Goal: Information Seeking & Learning: Learn about a topic

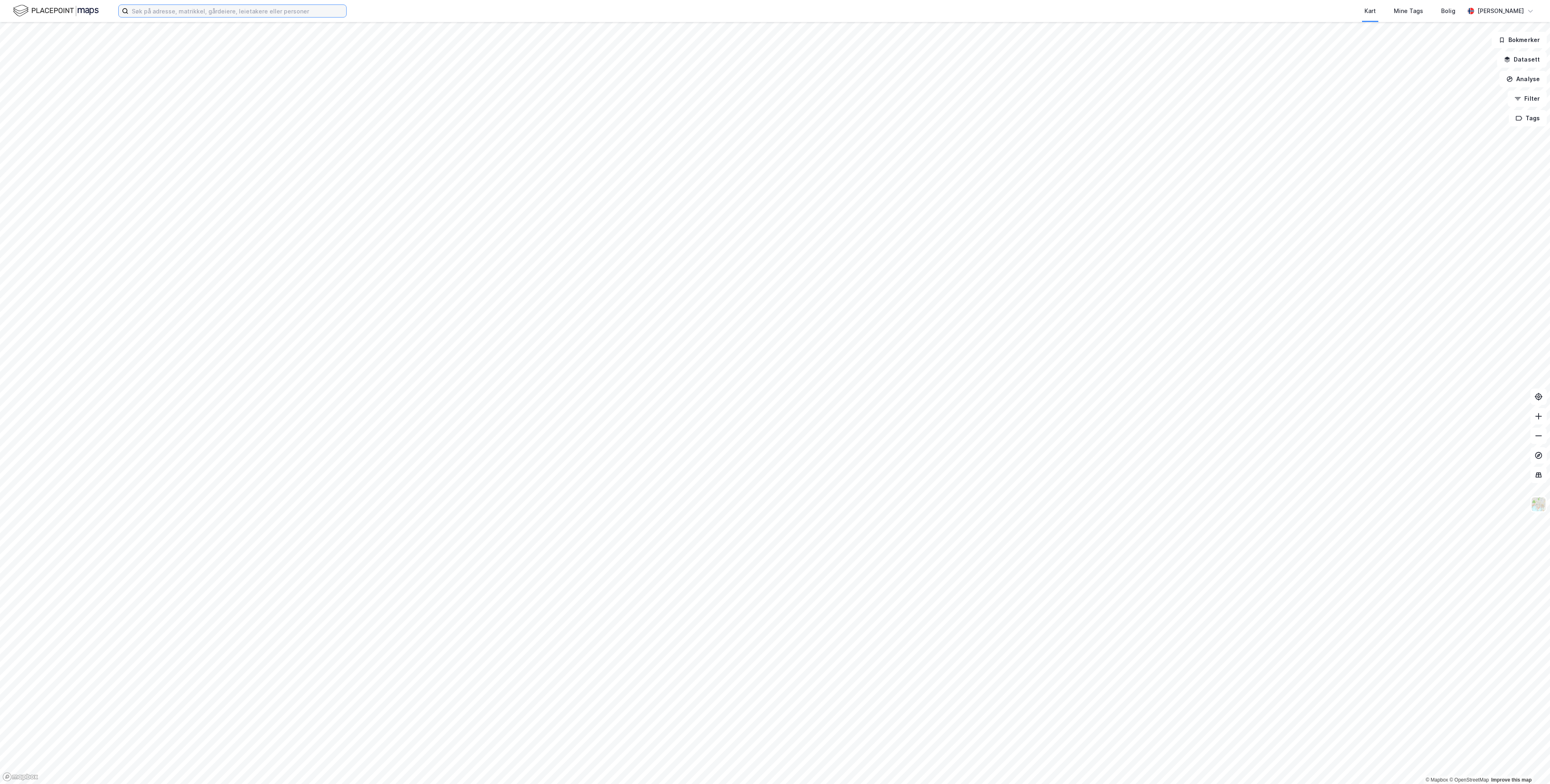
click at [233, 12] on input at bounding box center [238, 11] width 218 height 12
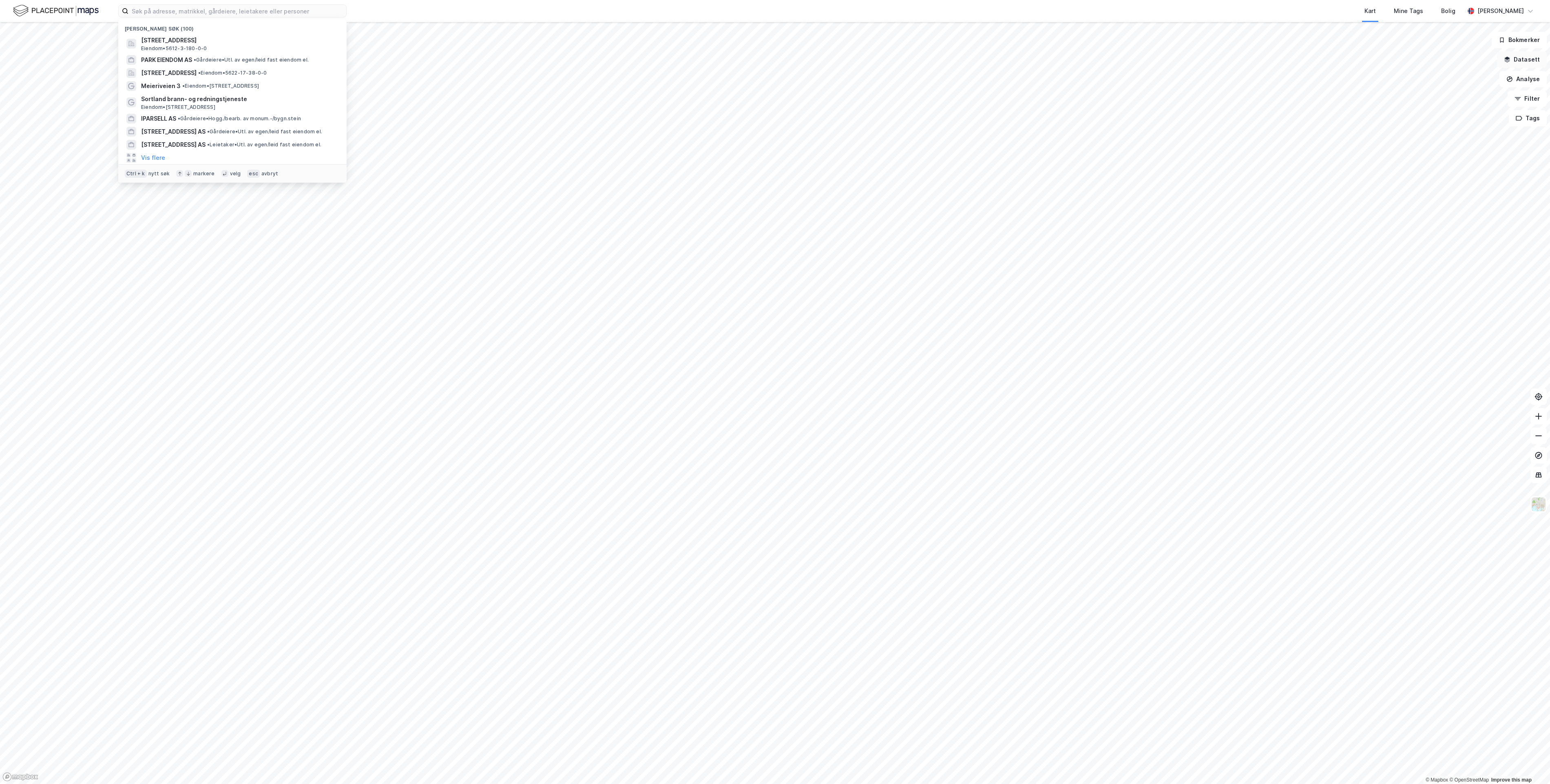
click at [1537, 64] on button "Datasett" at bounding box center [1522, 59] width 50 height 16
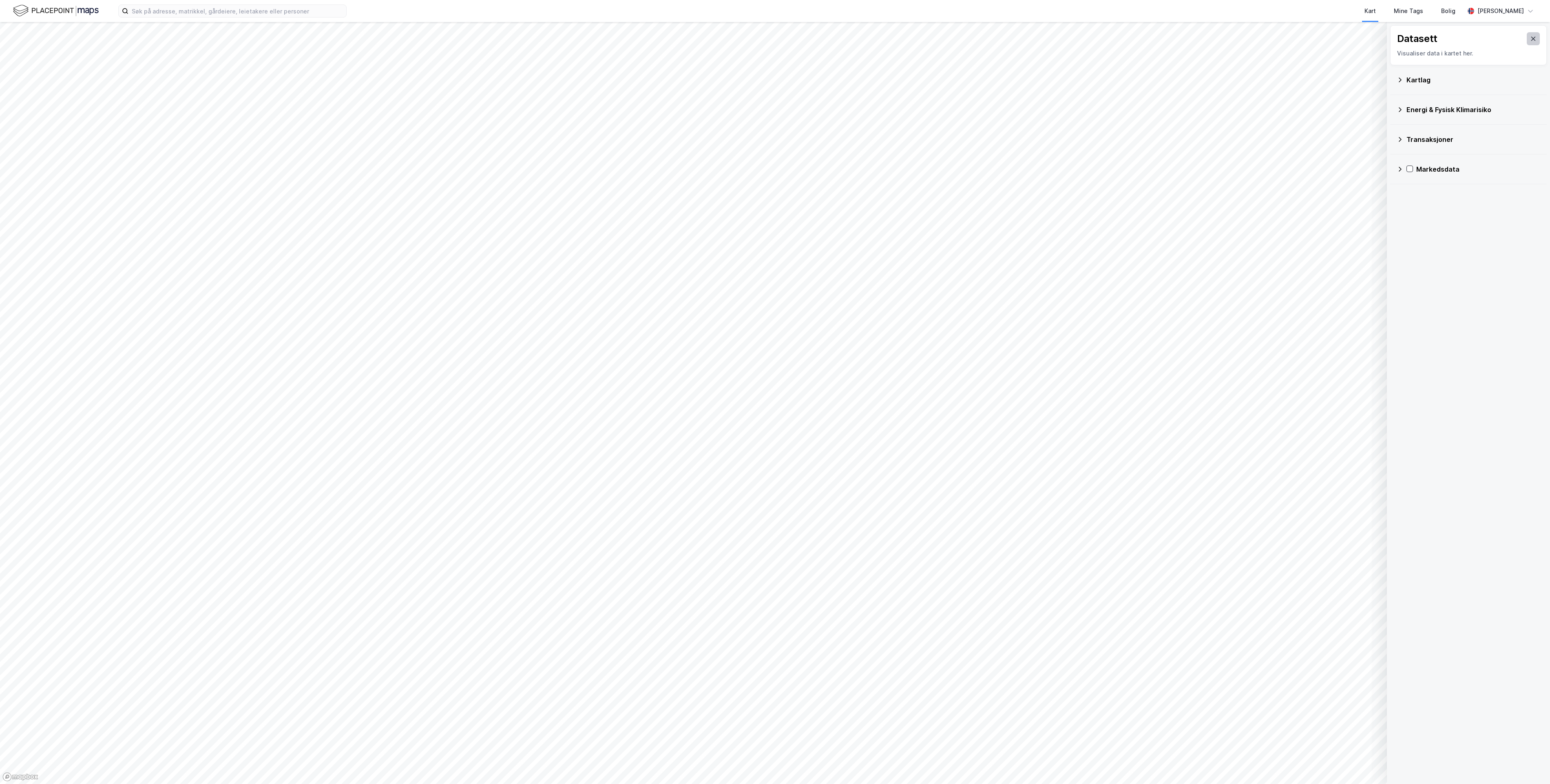
click at [1527, 42] on button at bounding box center [1533, 39] width 13 height 13
click at [1532, 83] on button "Analyse" at bounding box center [1523, 79] width 47 height 16
click at [260, 11] on input at bounding box center [238, 11] width 218 height 12
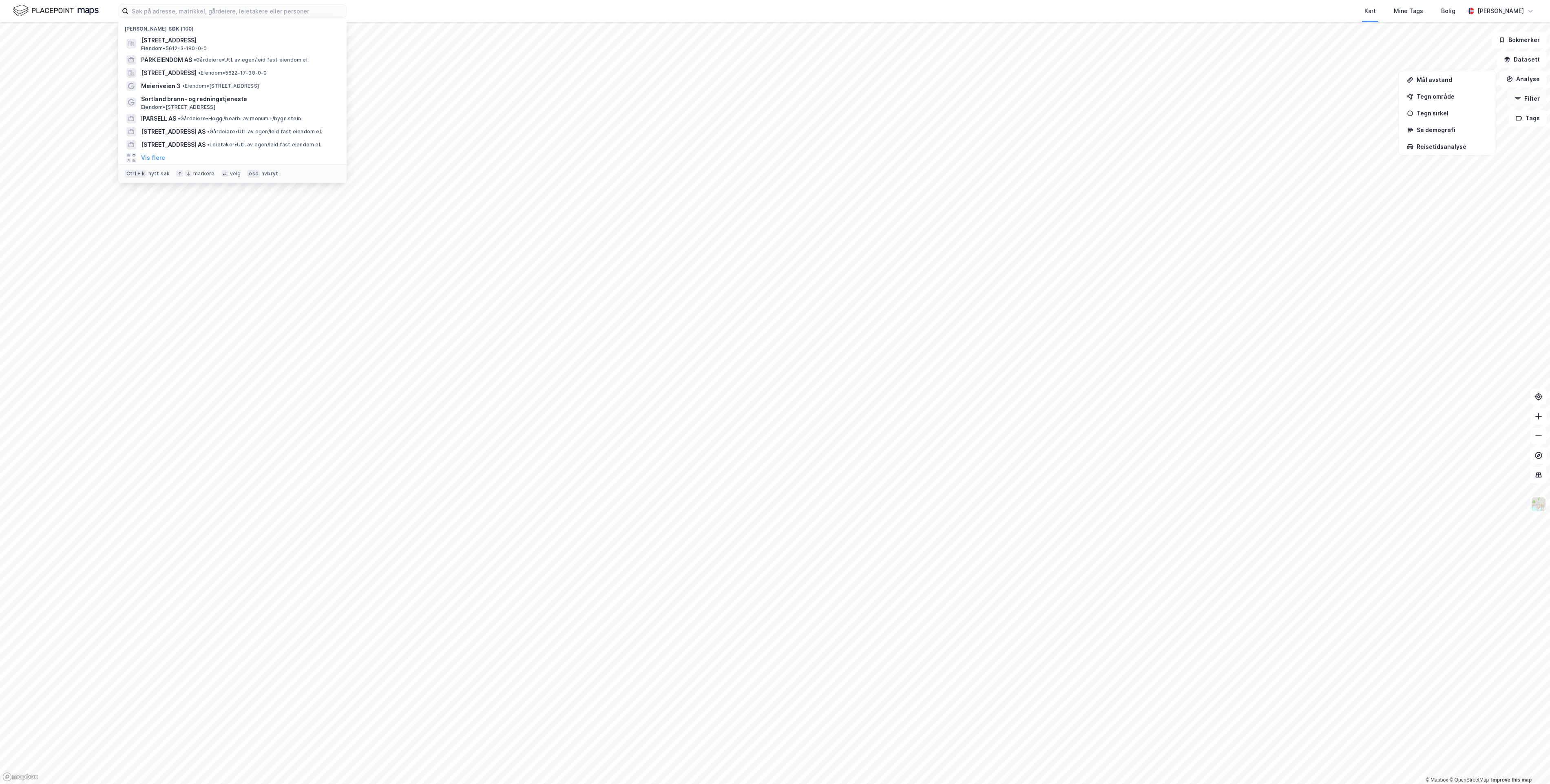
click at [1543, 100] on button "Filter" at bounding box center [1528, 98] width 39 height 16
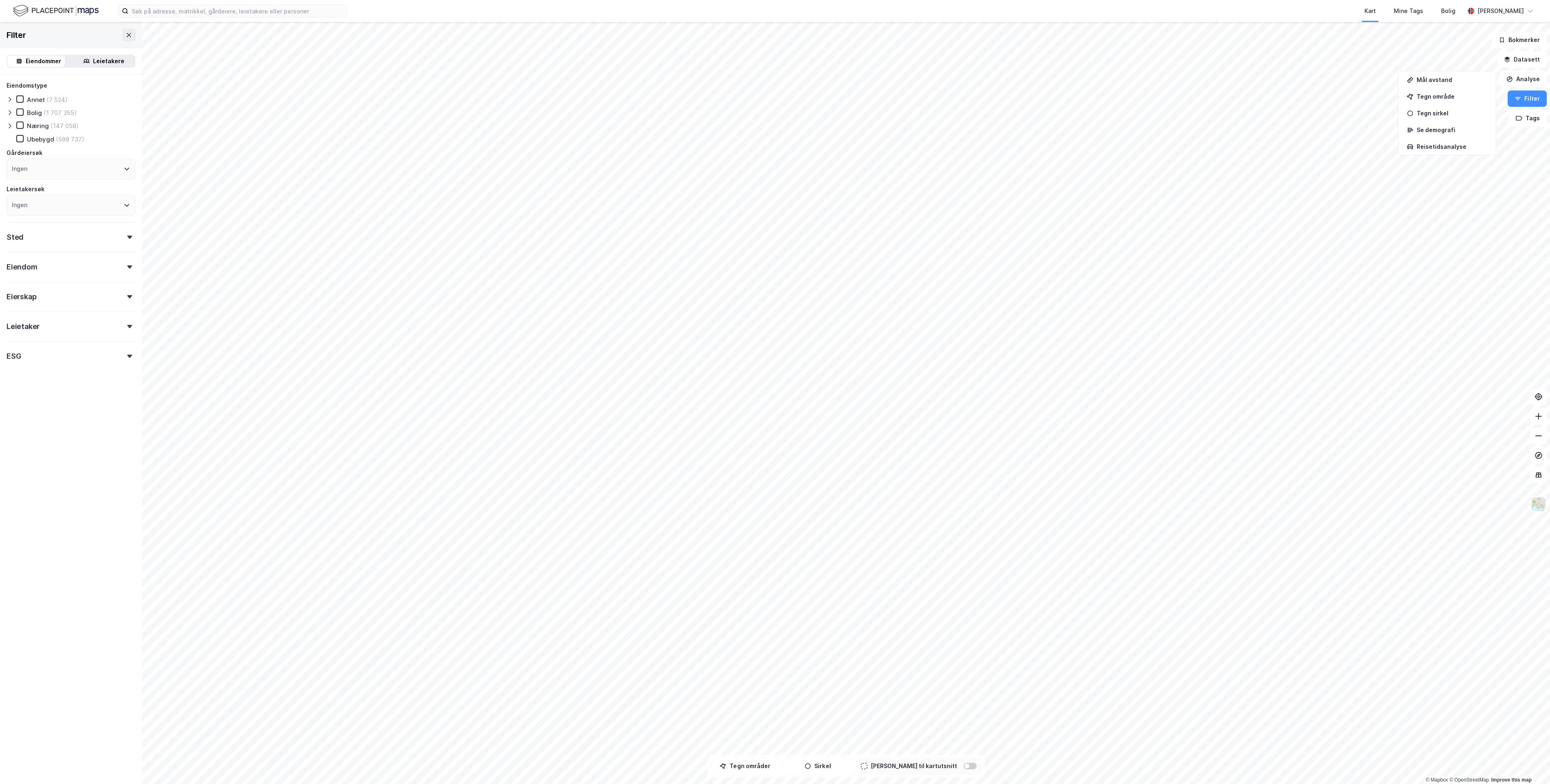
click at [109, 64] on div "Leietakere" at bounding box center [108, 61] width 32 height 10
click at [47, 112] on div "Offentlig" at bounding box center [40, 112] width 27 height 8
click at [121, 388] on div "Eiendom" at bounding box center [70, 391] width 129 height 23
click at [56, 334] on input "number" at bounding box center [38, 336] width 62 height 12
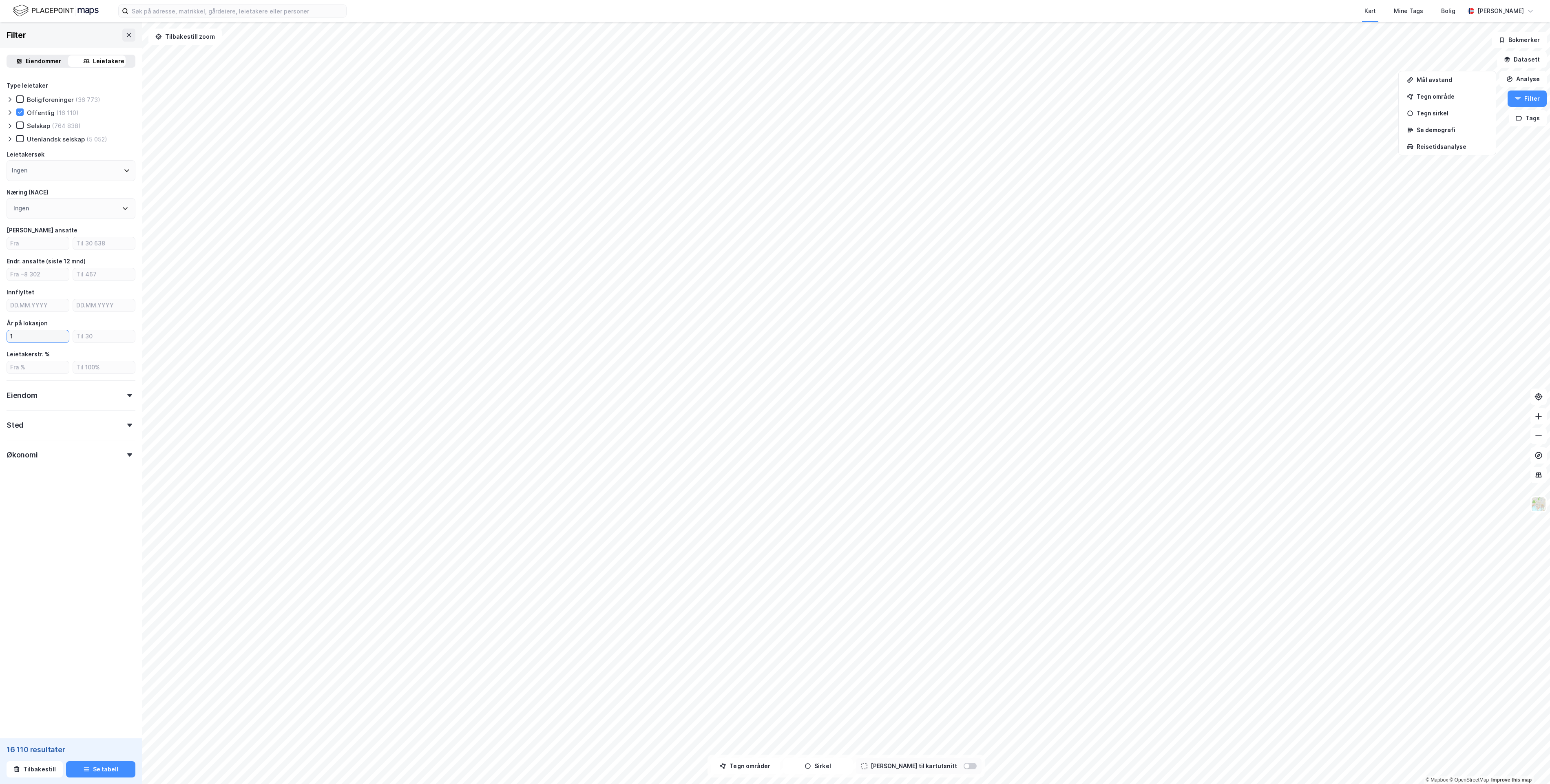
type input "1"
click at [127, 393] on icon at bounding box center [129, 395] width 5 height 4
click at [127, 455] on icon at bounding box center [129, 455] width 5 height 4
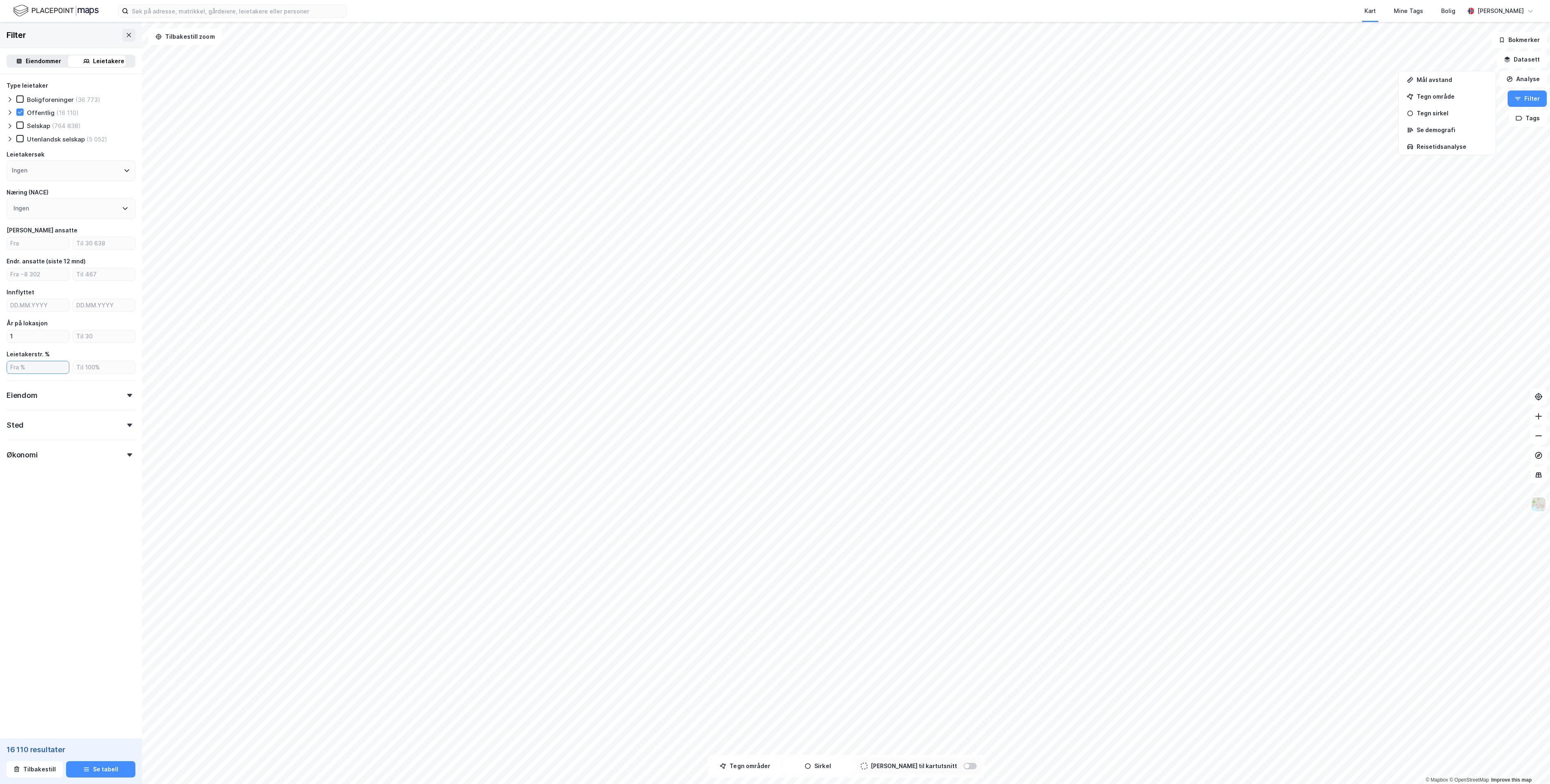
click at [46, 361] on input "number" at bounding box center [38, 367] width 62 height 12
type input "100"
click at [107, 771] on button "Se tabell" at bounding box center [101, 769] width 70 height 16
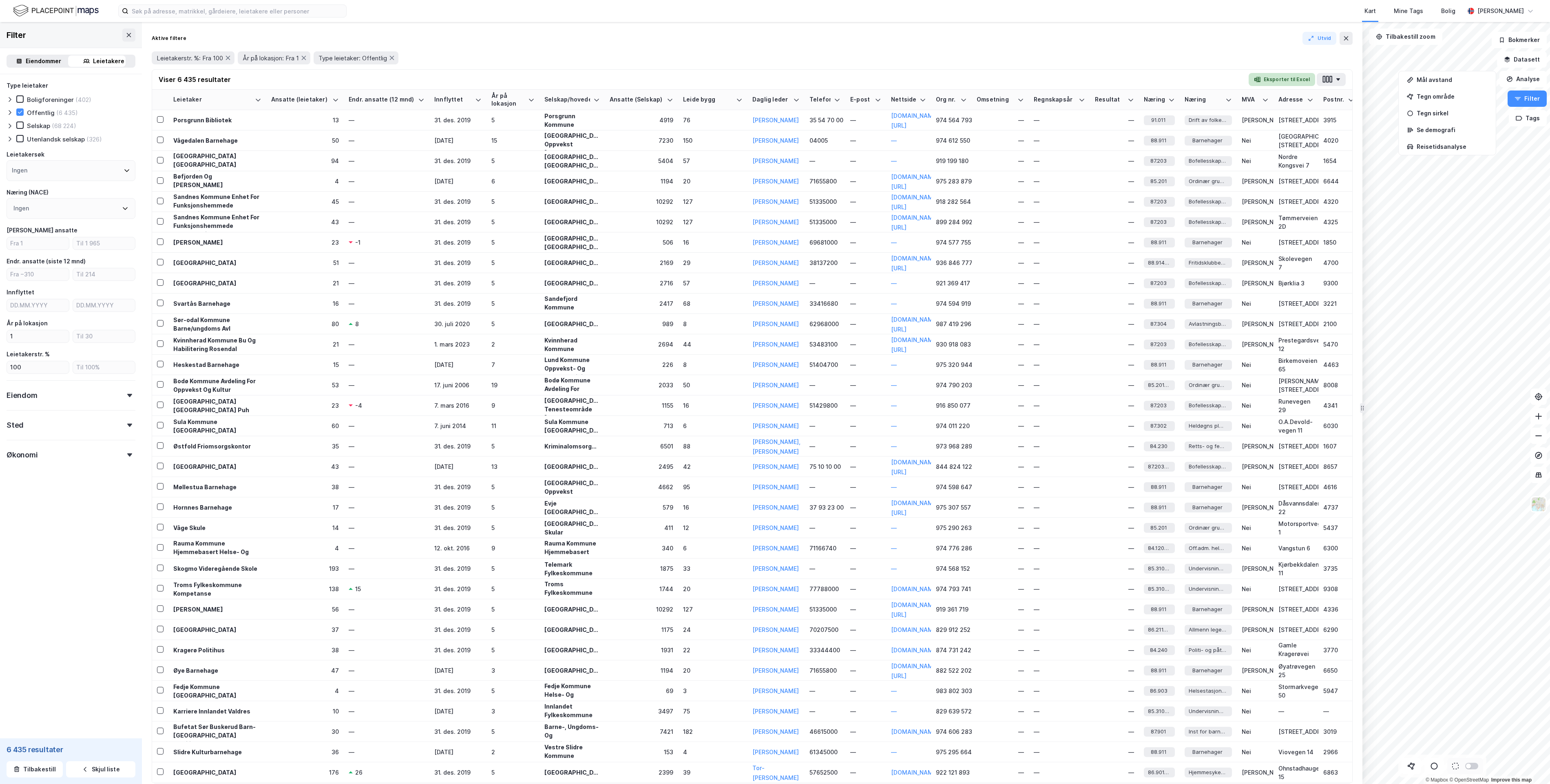
click at [1299, 80] on button "Eksporter til Excel" at bounding box center [1282, 79] width 67 height 13
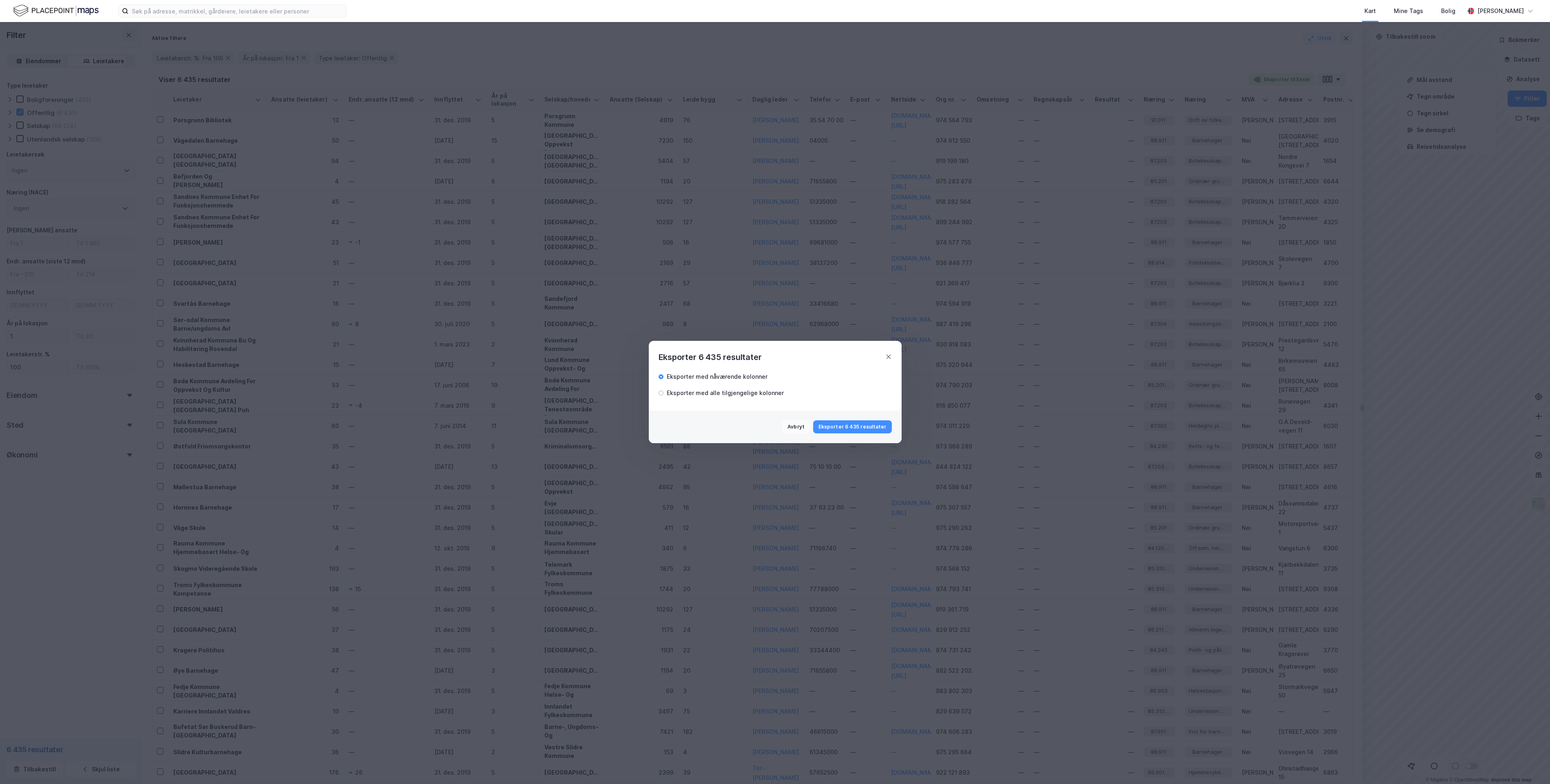
click at [804, 422] on button "Avbryt" at bounding box center [796, 426] width 27 height 13
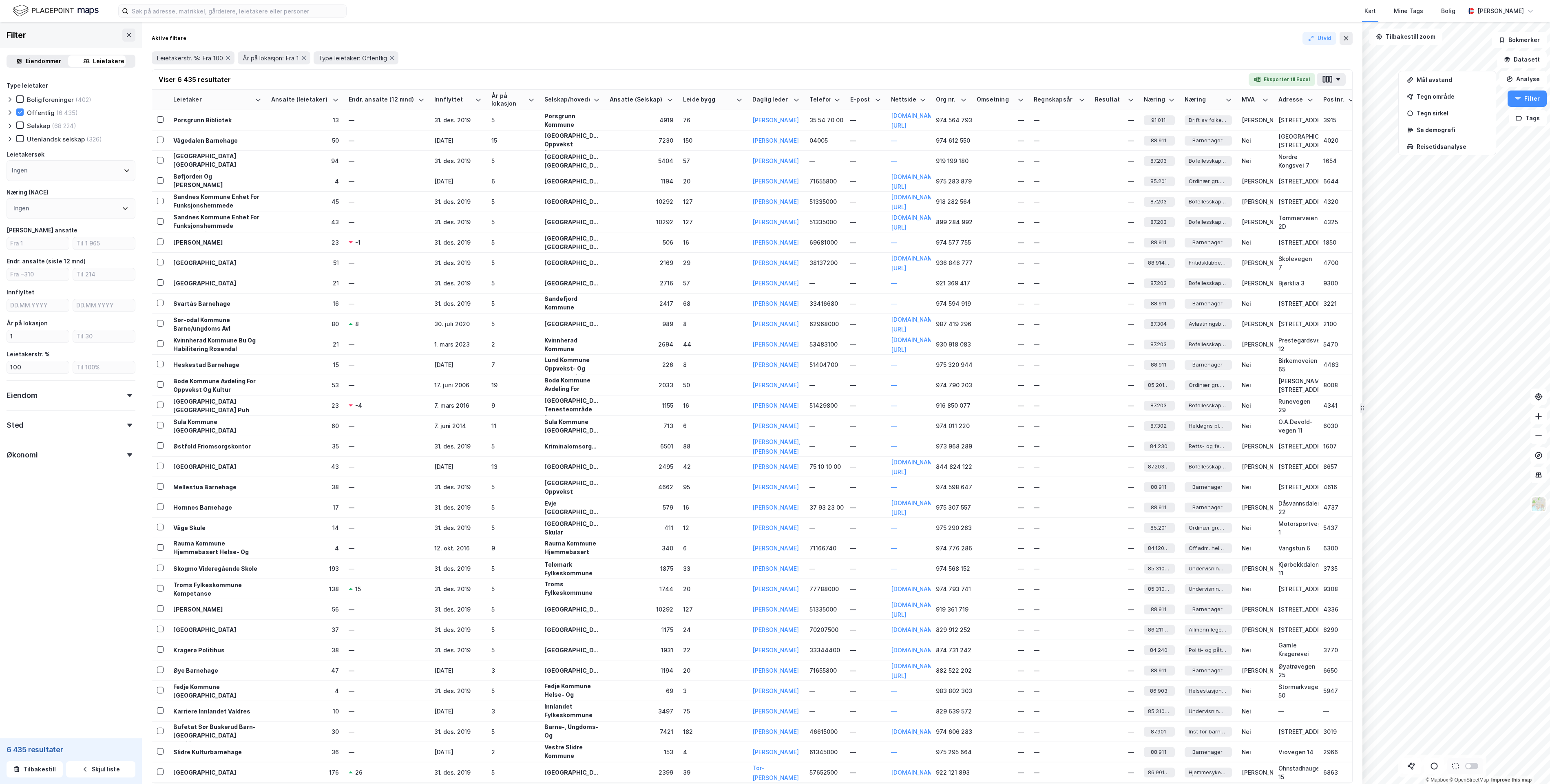
click at [77, 625] on div "Filter Eiendommer Leietakere Type leietaker Boligforeninger (402) Offentlig (6 …" at bounding box center [71, 403] width 142 height 762
click at [101, 169] on div "Ingen" at bounding box center [70, 171] width 129 height 21
type input "politi"
click at [90, 263] on div "Politiets Fellestjenester" at bounding box center [60, 265] width 74 height 8
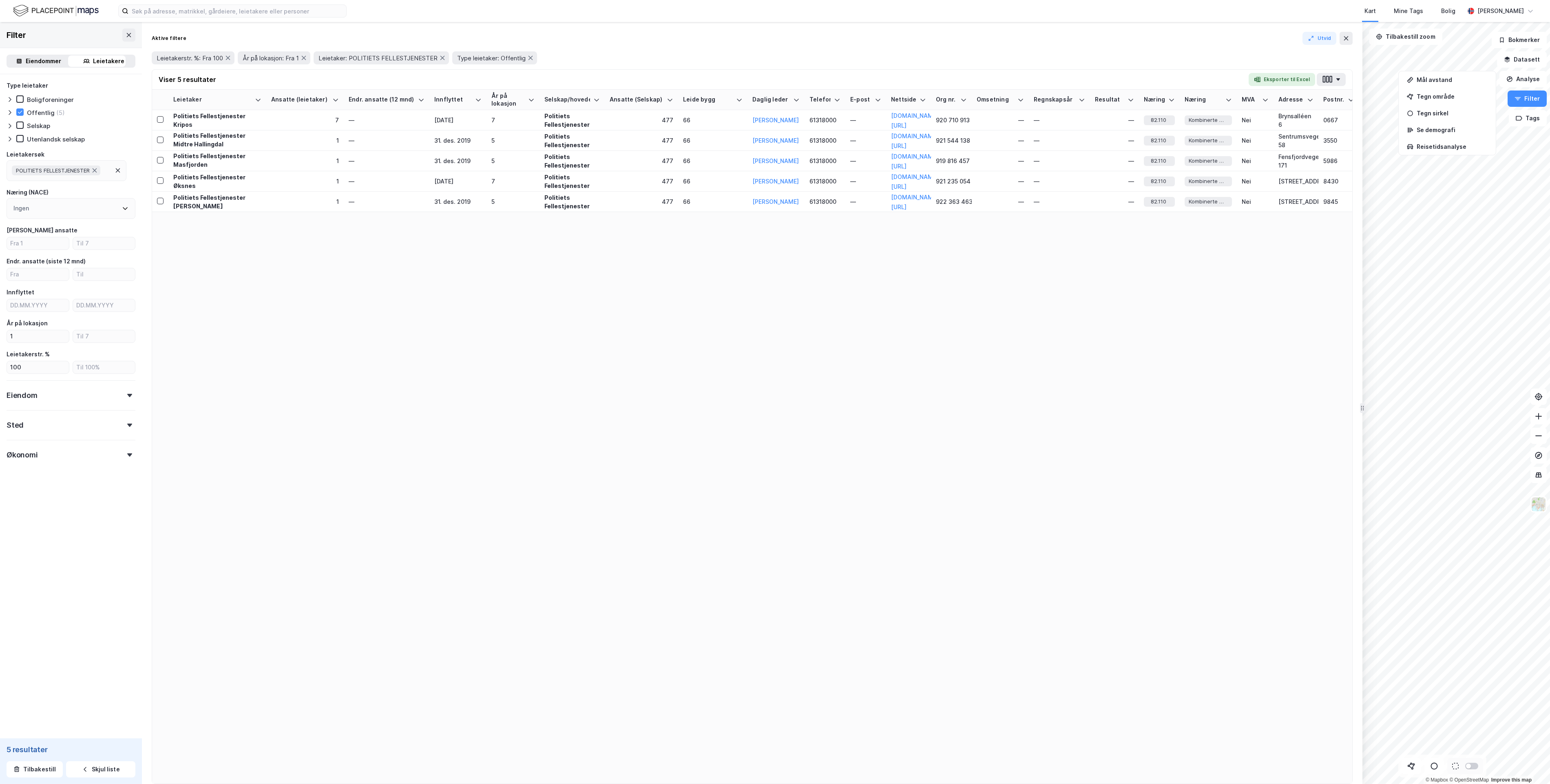
click at [78, 542] on div "Filter Eiendommer Leietakere Type leietaker Boligforeninger Offentlig (5) Selsk…" at bounding box center [71, 403] width 142 height 762
click at [115, 334] on input "number" at bounding box center [104, 336] width 62 height 12
drag, startPoint x: 46, startPoint y: 337, endPoint x: -42, endPoint y: 338, distance: 88.0
click at [0, 338] on html "Kart Mine Tags Bolig [PERSON_NAME] © Mapbox © OpenStreetMap Improve this map Fi…" at bounding box center [775, 392] width 1550 height 784
type input "0"
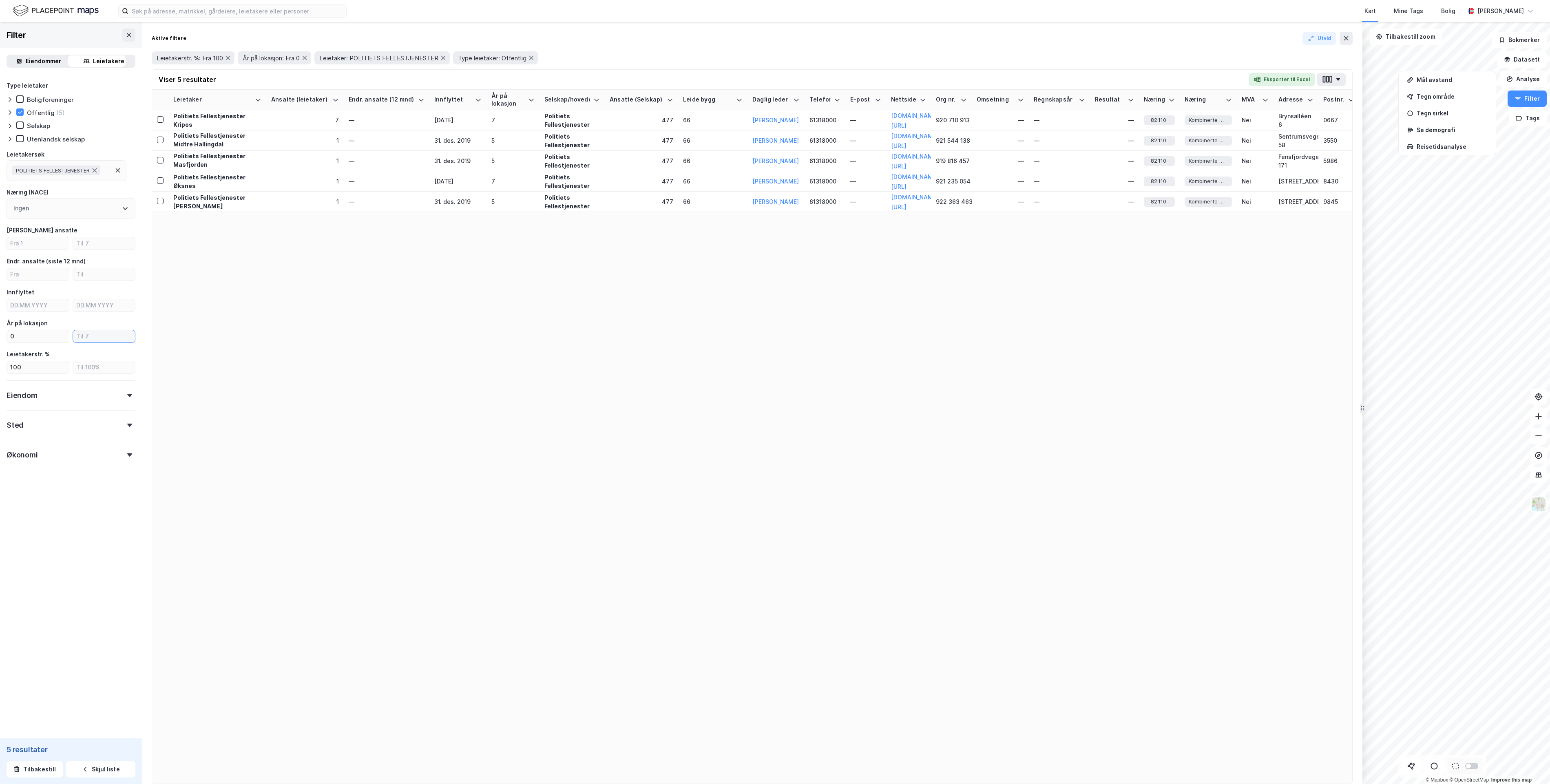
click at [78, 338] on input "number" at bounding box center [104, 336] width 62 height 12
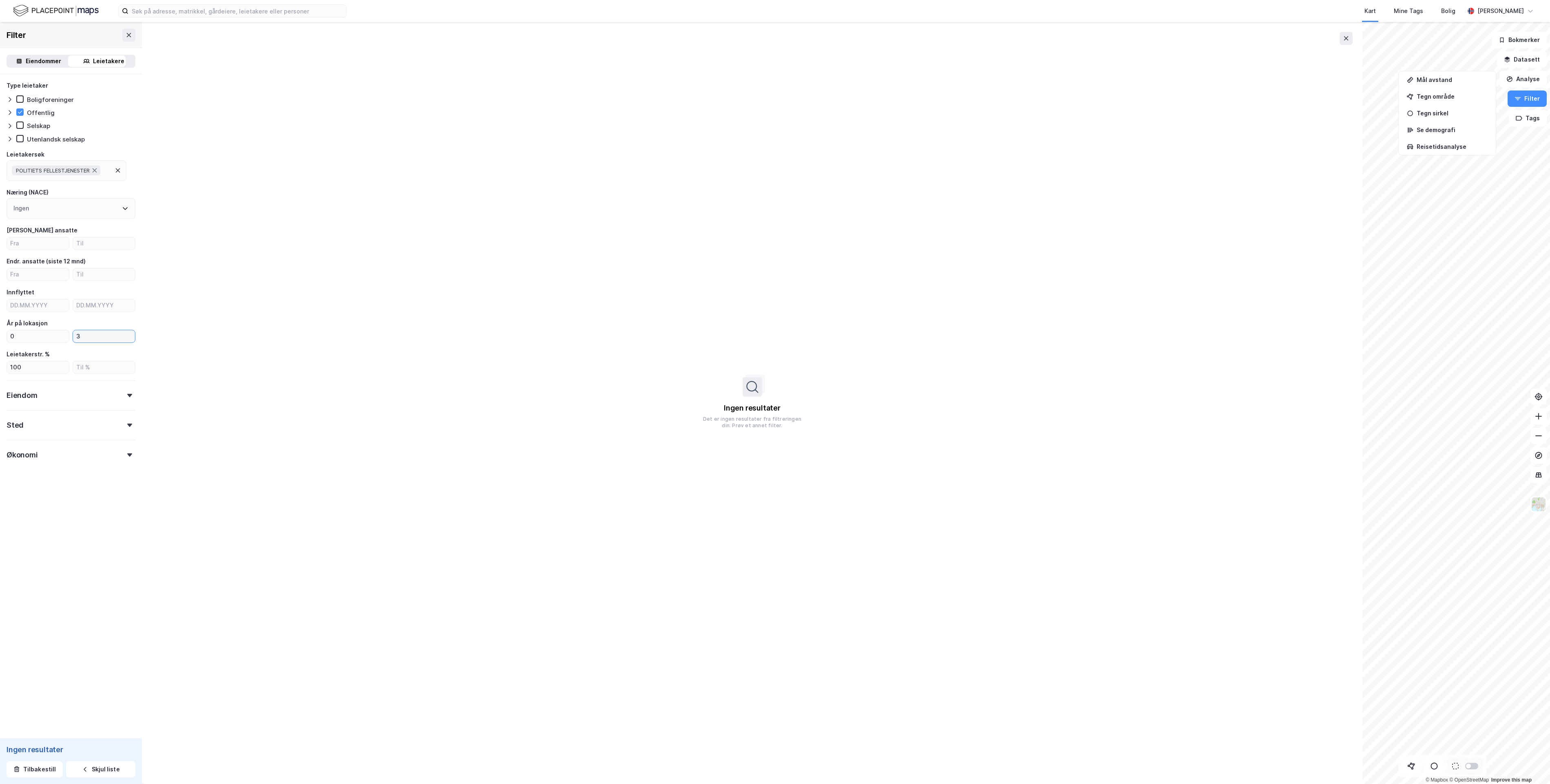
click at [97, 331] on input "3" at bounding box center [104, 336] width 62 height 12
type input "3"
click at [97, 169] on icon at bounding box center [95, 171] width 4 height 4
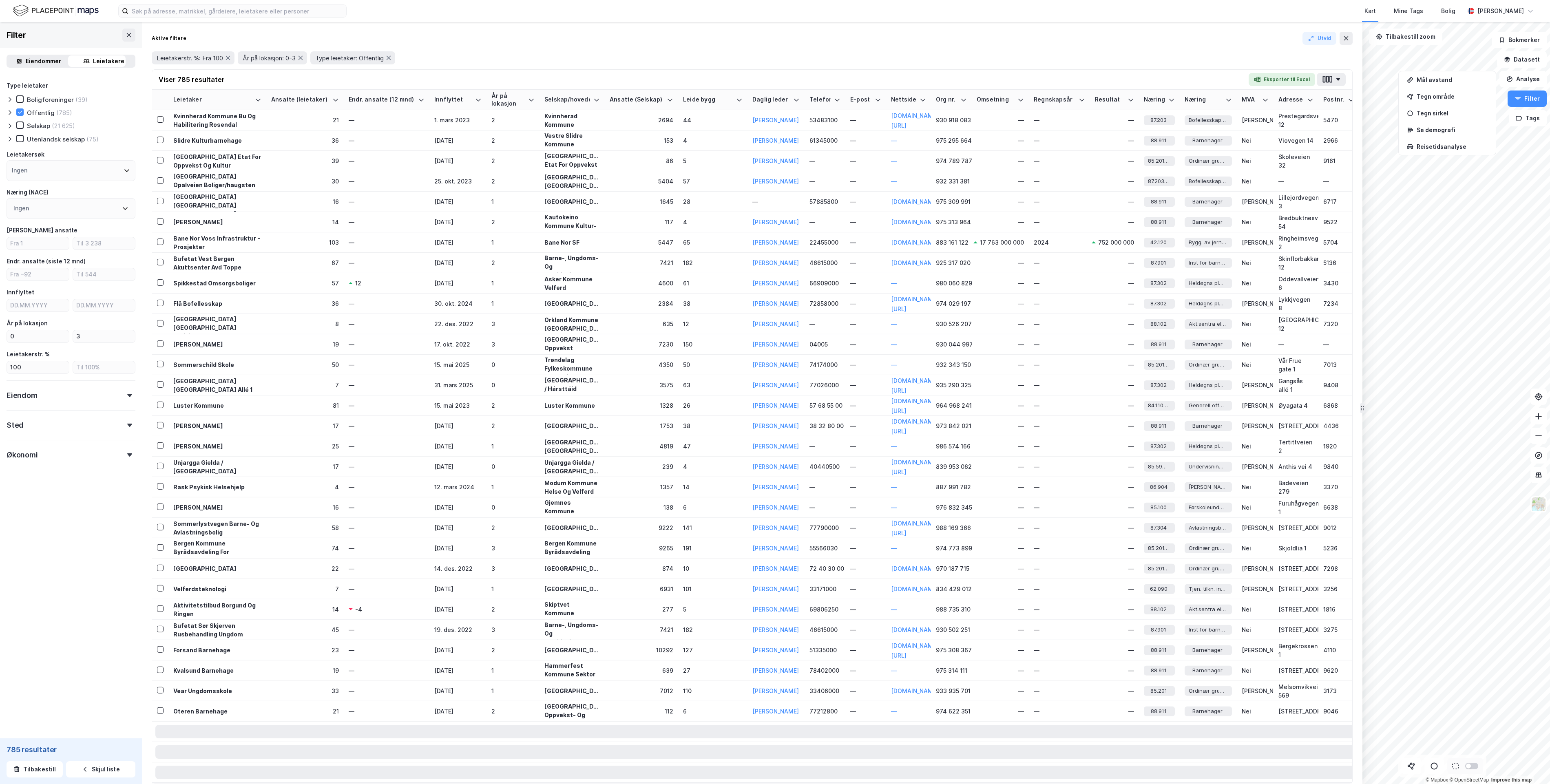
click at [90, 204] on div "Ingen" at bounding box center [70, 209] width 129 height 21
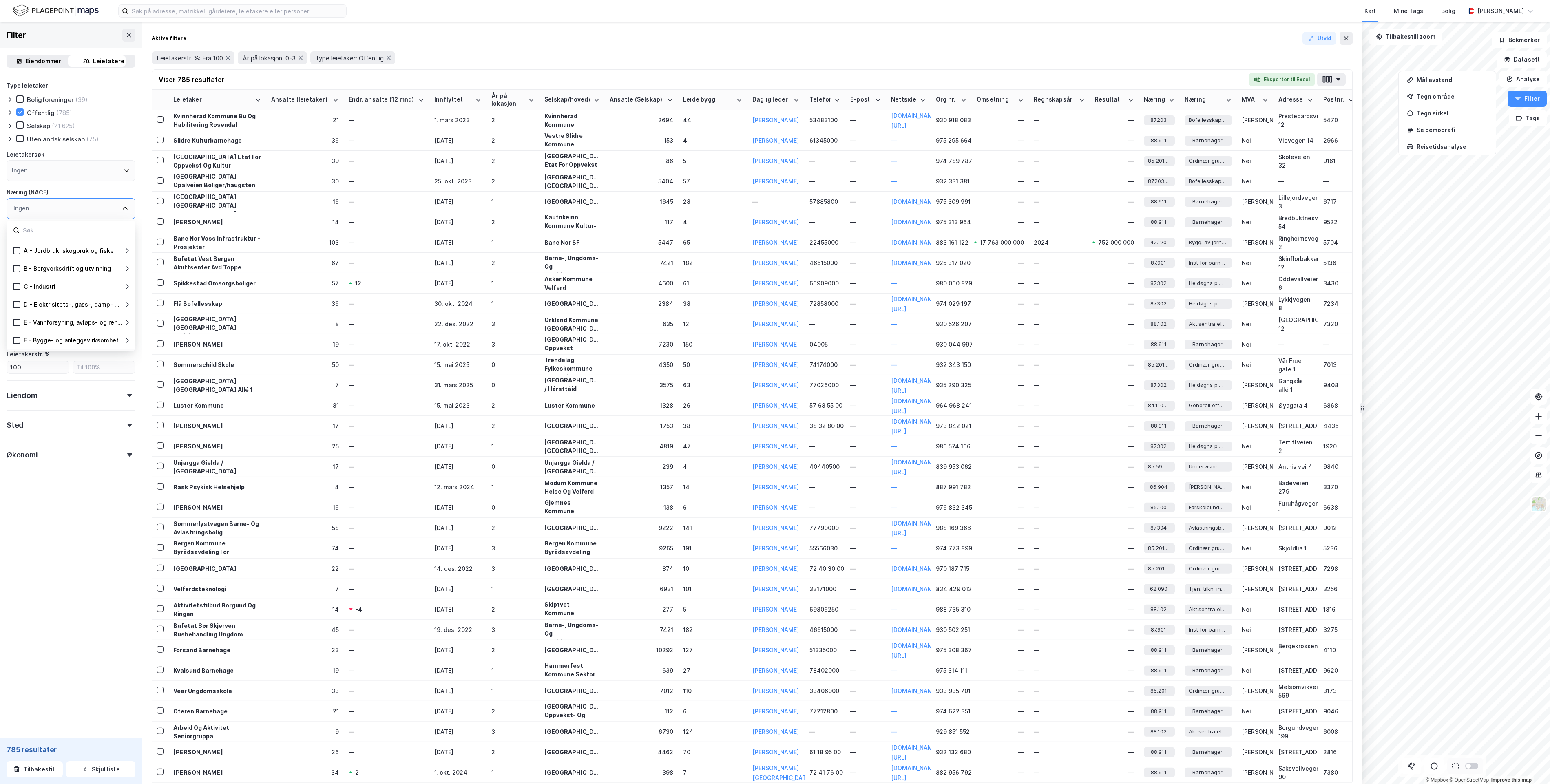
click at [65, 226] on input at bounding box center [75, 230] width 107 height 11
type input "poli"
click at [44, 306] on icon at bounding box center [46, 304] width 6 height 6
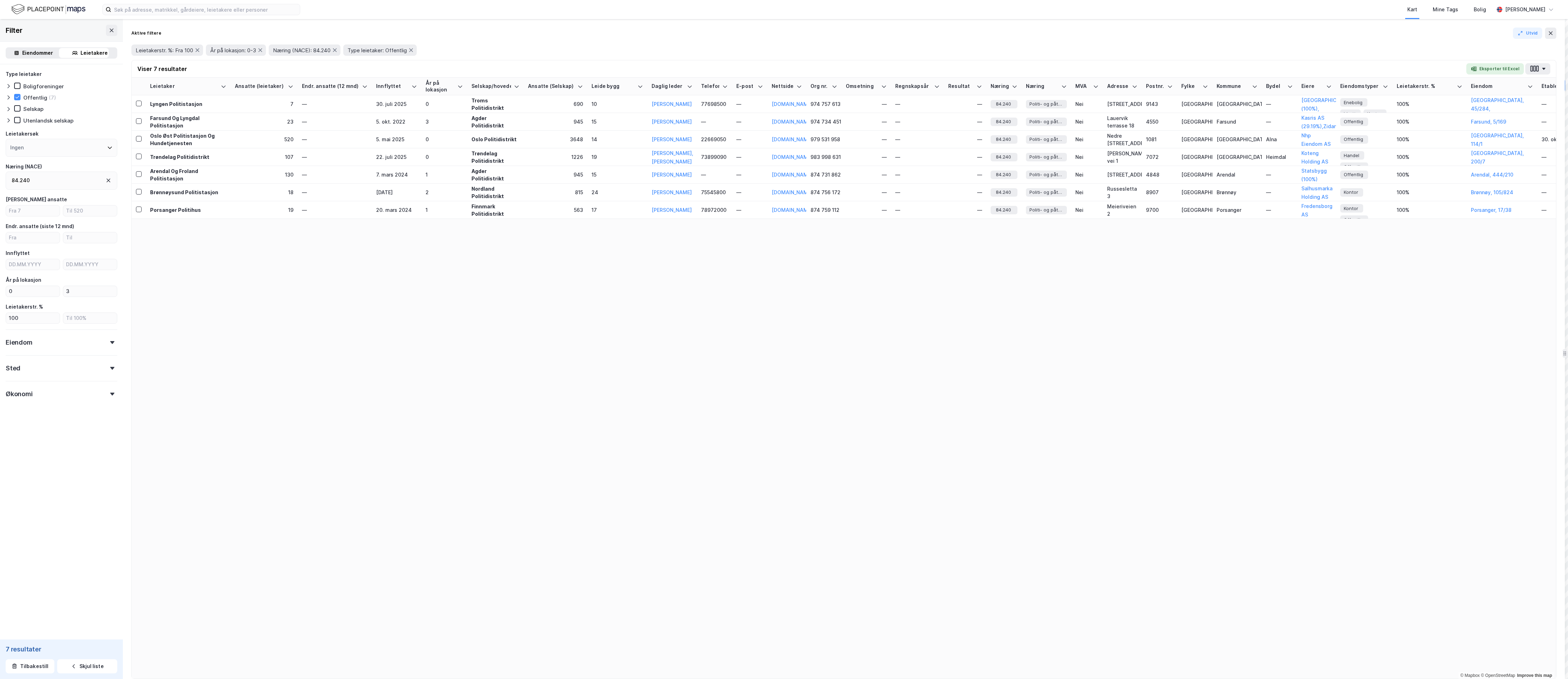
drag, startPoint x: 1179, startPoint y: 349, endPoint x: 1564, endPoint y: 346, distance: 385.0
click at [1342, 67] on button "Eksporter til Excel" at bounding box center [1498, 69] width 58 height 12
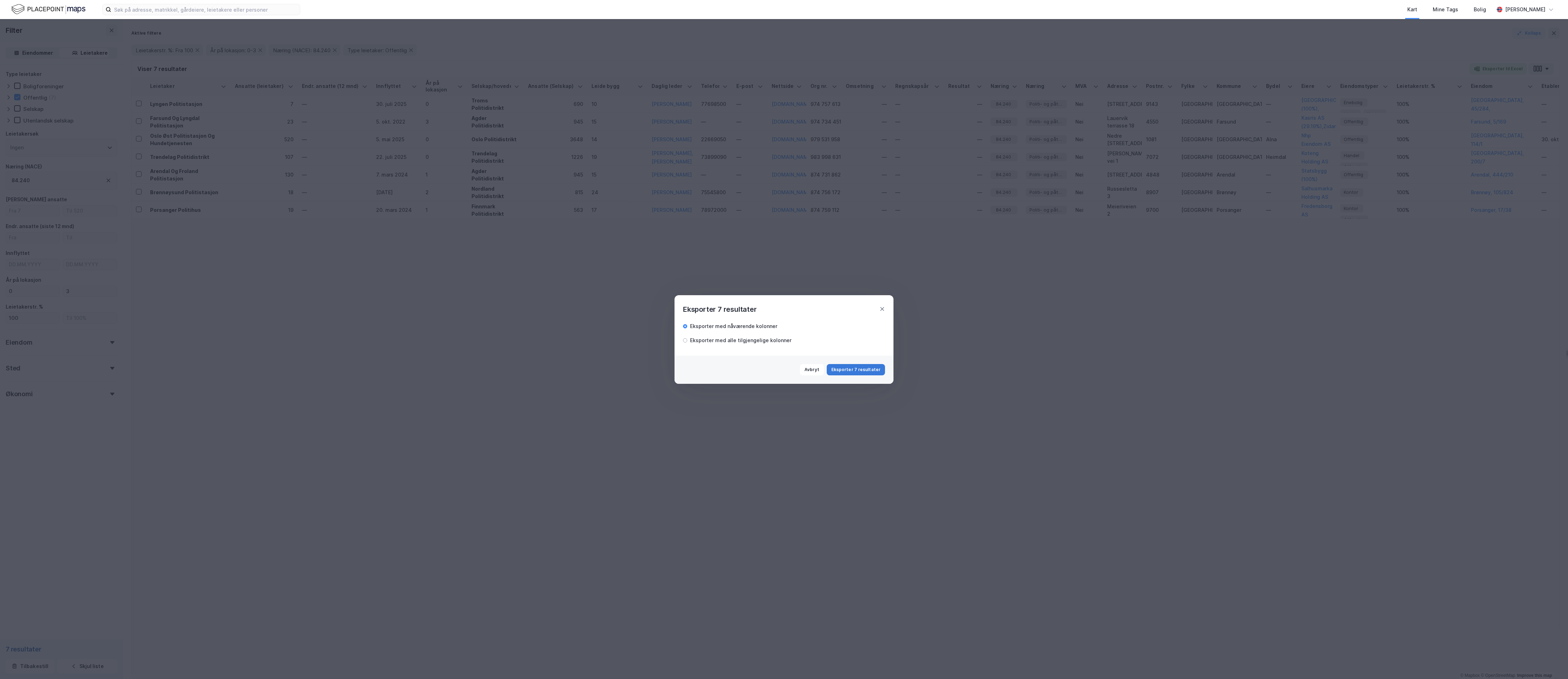
click at [863, 369] on button "Eksporter 7 resultater" at bounding box center [856, 369] width 58 height 12
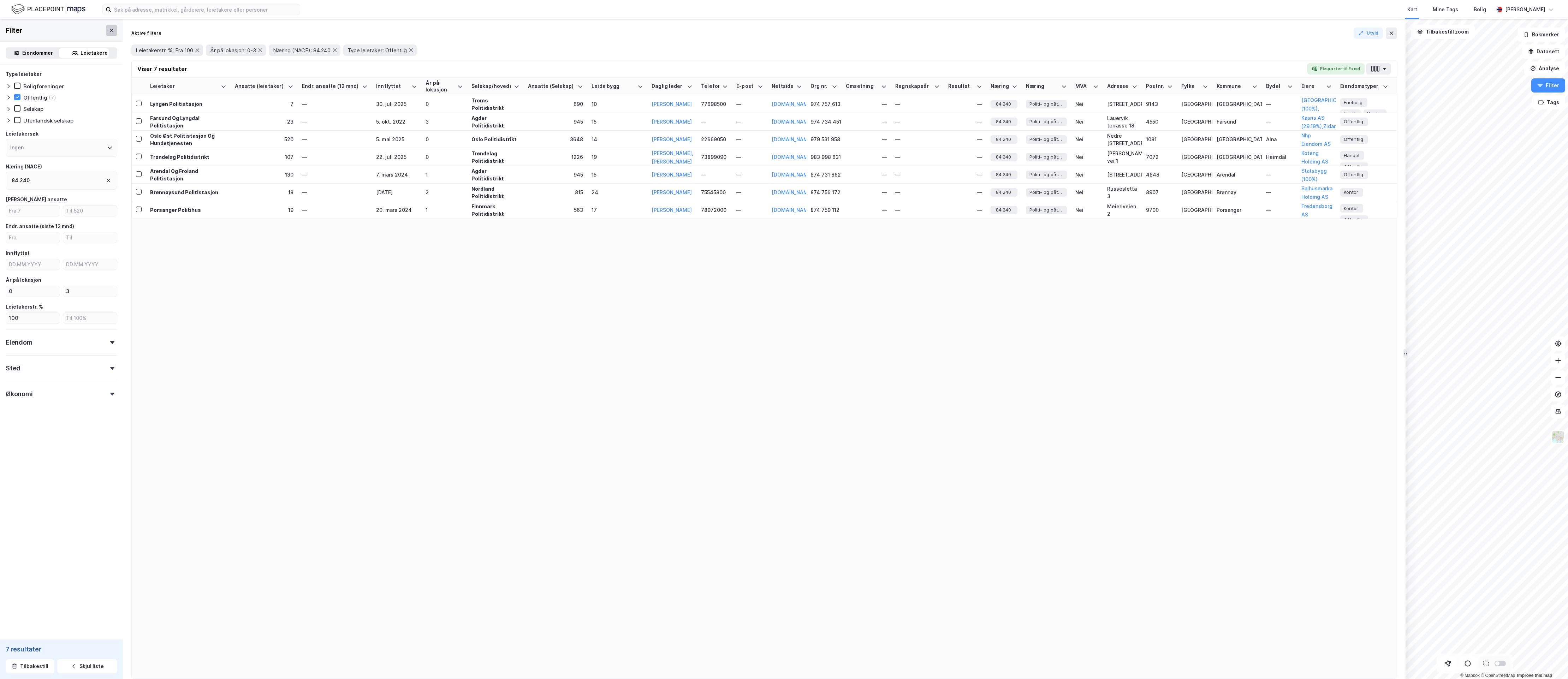
click at [109, 27] on icon at bounding box center [111, 30] width 5 height 5
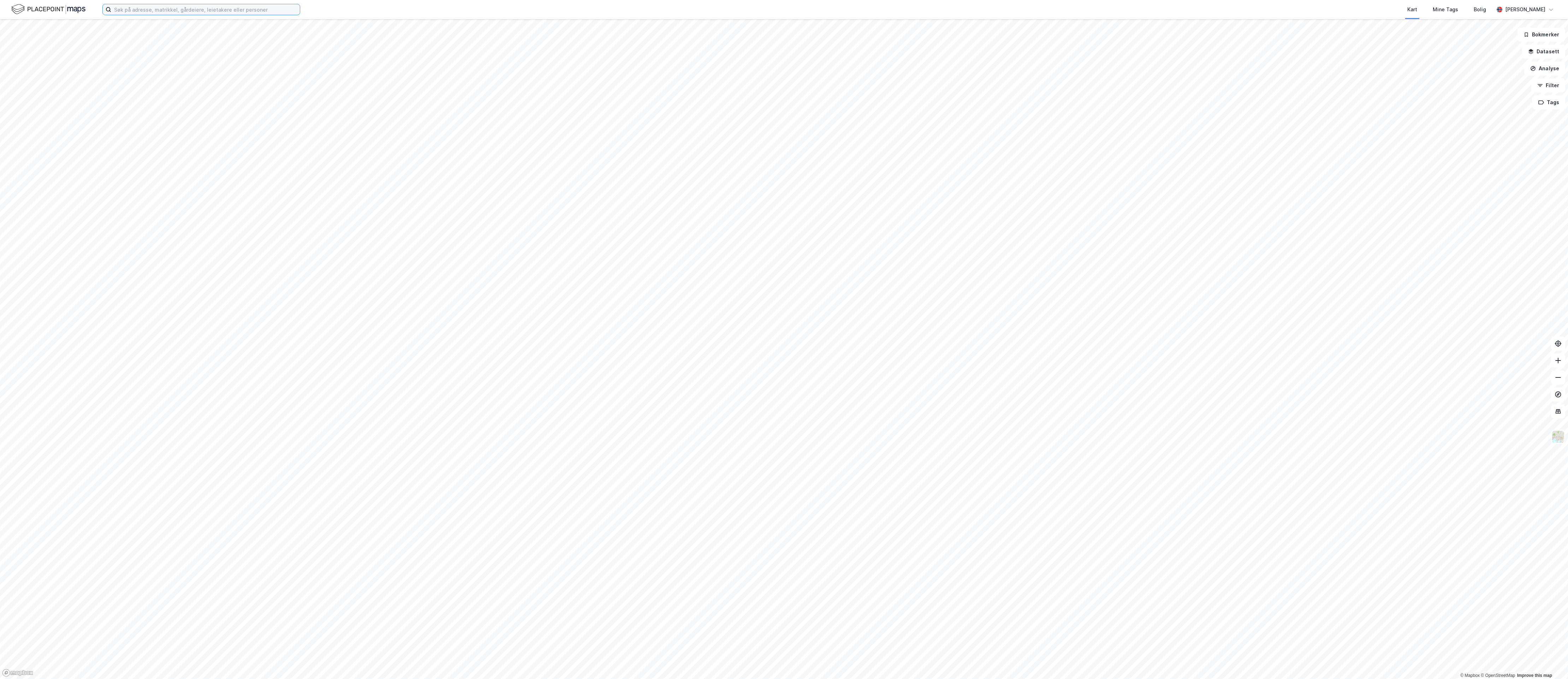
click at [186, 9] on input at bounding box center [206, 9] width 189 height 10
paste input "Russesletta 3"
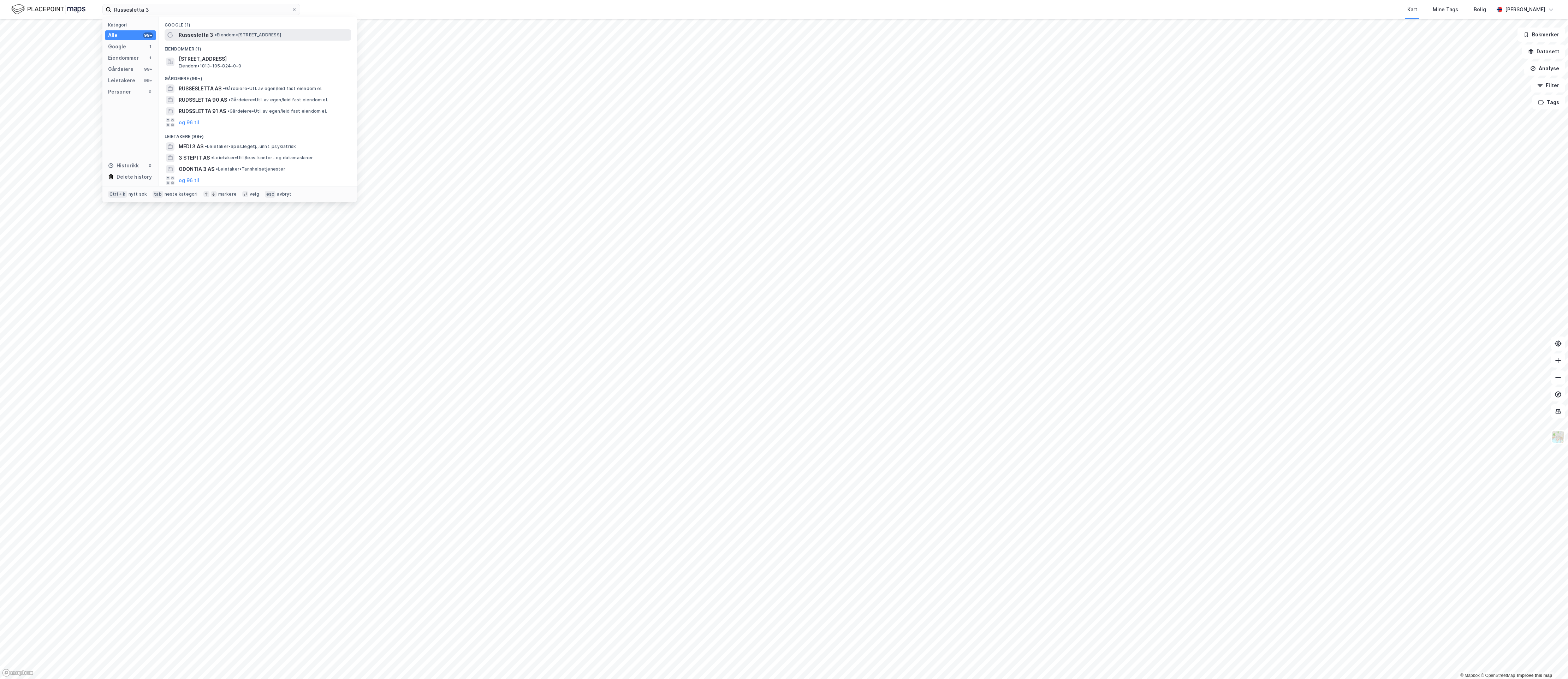
click at [247, 32] on span "• Eiendom • Russesletta 3, 8907 Brønnøysund" at bounding box center [248, 35] width 66 height 5
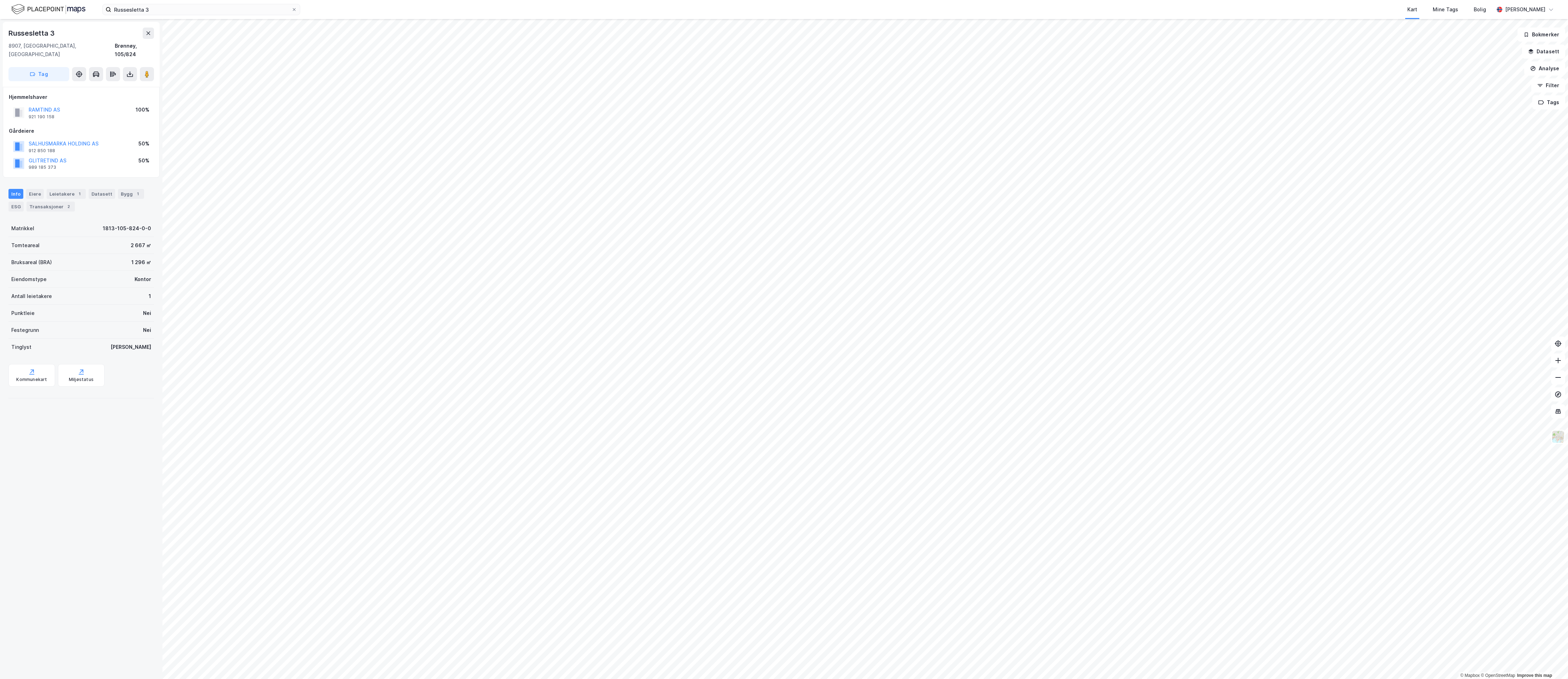
click at [100, 456] on div "Russesletta 3 8907, Brønnøysund, Nordland Brønnøy, 105/824 Tag Hjemmelshaver RA…" at bounding box center [81, 349] width 163 height 660
click at [151, 67] on button at bounding box center [147, 74] width 14 height 14
click at [66, 189] on div "Leietakere 1" at bounding box center [66, 193] width 39 height 10
click at [108, 434] on div "Russesletta 3 8907, Brønnøysund, Nordland Brønnøy, 105/824 Tag Hjemmelshaver RA…" at bounding box center [81, 349] width 163 height 660
click at [0, 0] on button "RAMTIND AS" at bounding box center [0, 0] width 0 height 0
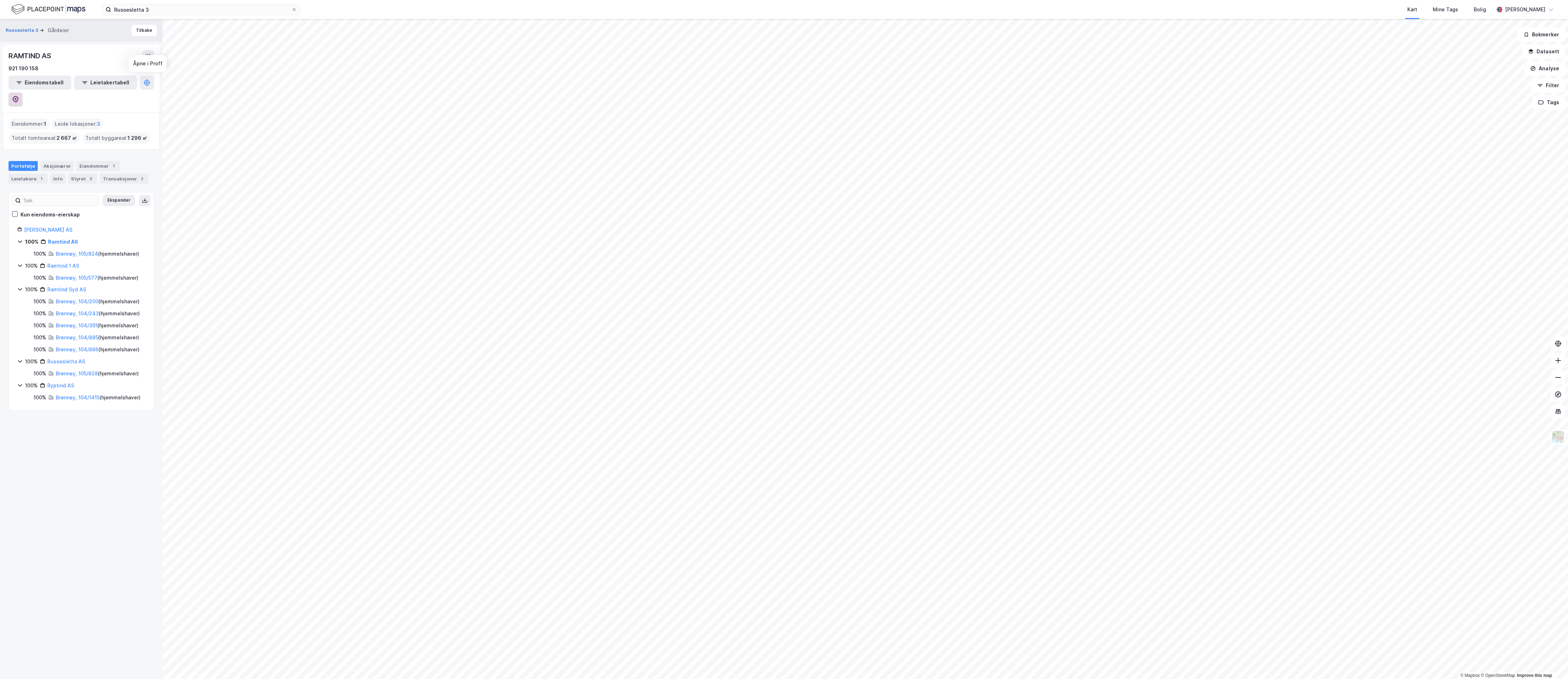
click at [19, 96] on icon at bounding box center [16, 100] width 7 height 7
drag, startPoint x: 208, startPoint y: 9, endPoint x: -29, endPoint y: 15, distance: 237.1
click at [0, 15] on html "Russesletta 3 Kart Mine Tags Bolig Simen Sunde © Mapbox © OpenStreetMap Improve…" at bounding box center [784, 340] width 1568 height 679
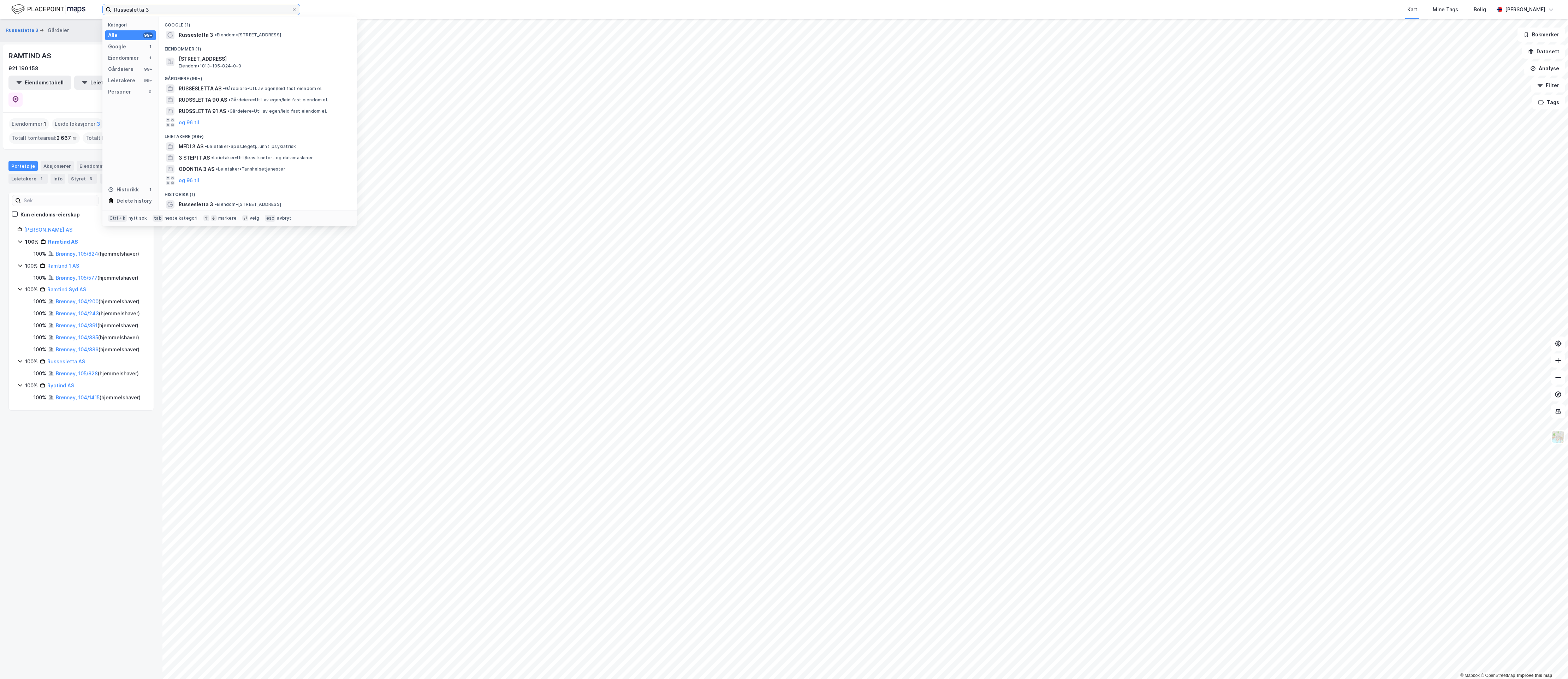
paste input "Lauervik terrasse 18"
type input "Lauervik terrasse 18"
click at [265, 55] on span "Lauervik terrasse 18, 4550, FARSUND, FARSUND" at bounding box center [264, 59] width 169 height 9
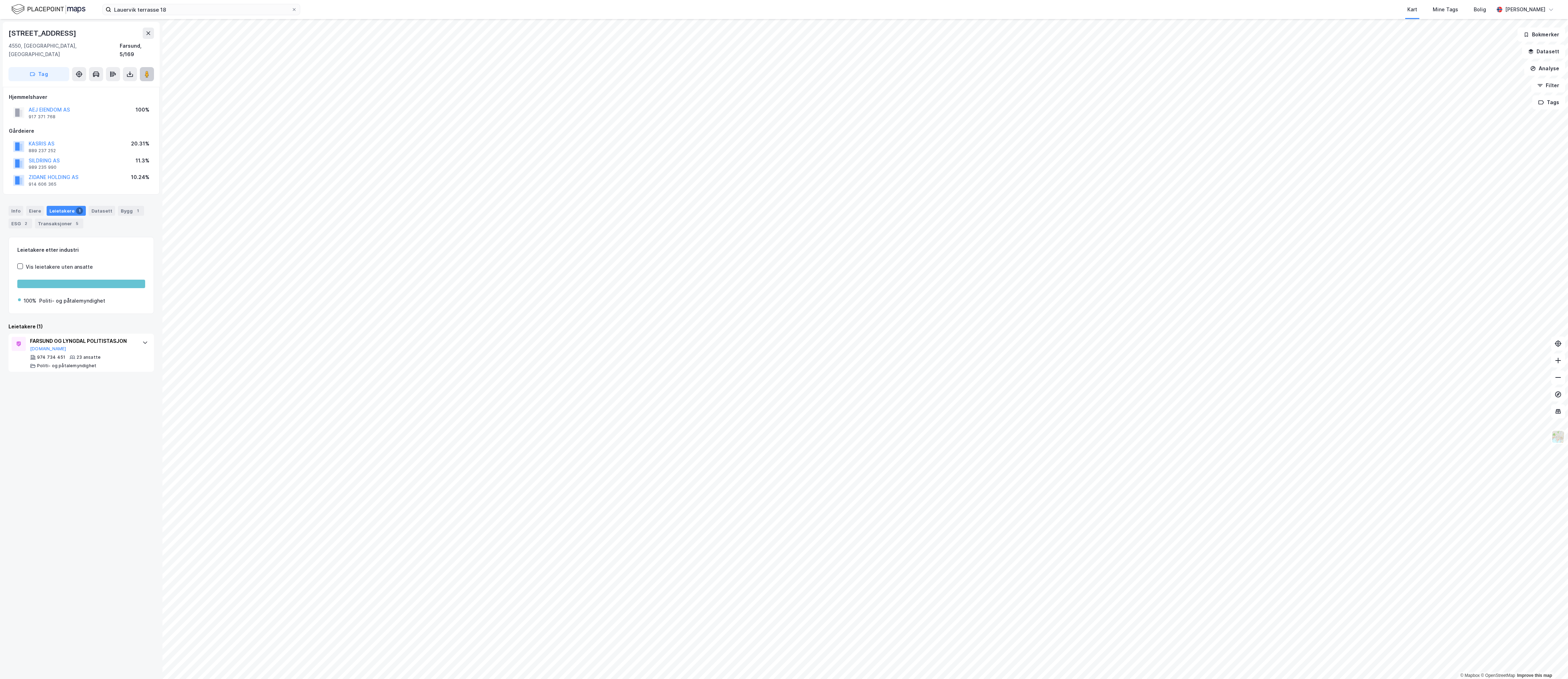
click at [147, 71] on image at bounding box center [147, 74] width 4 height 7
click at [0, 0] on button "AEJ EIENDOM AS" at bounding box center [0, 0] width 0 height 0
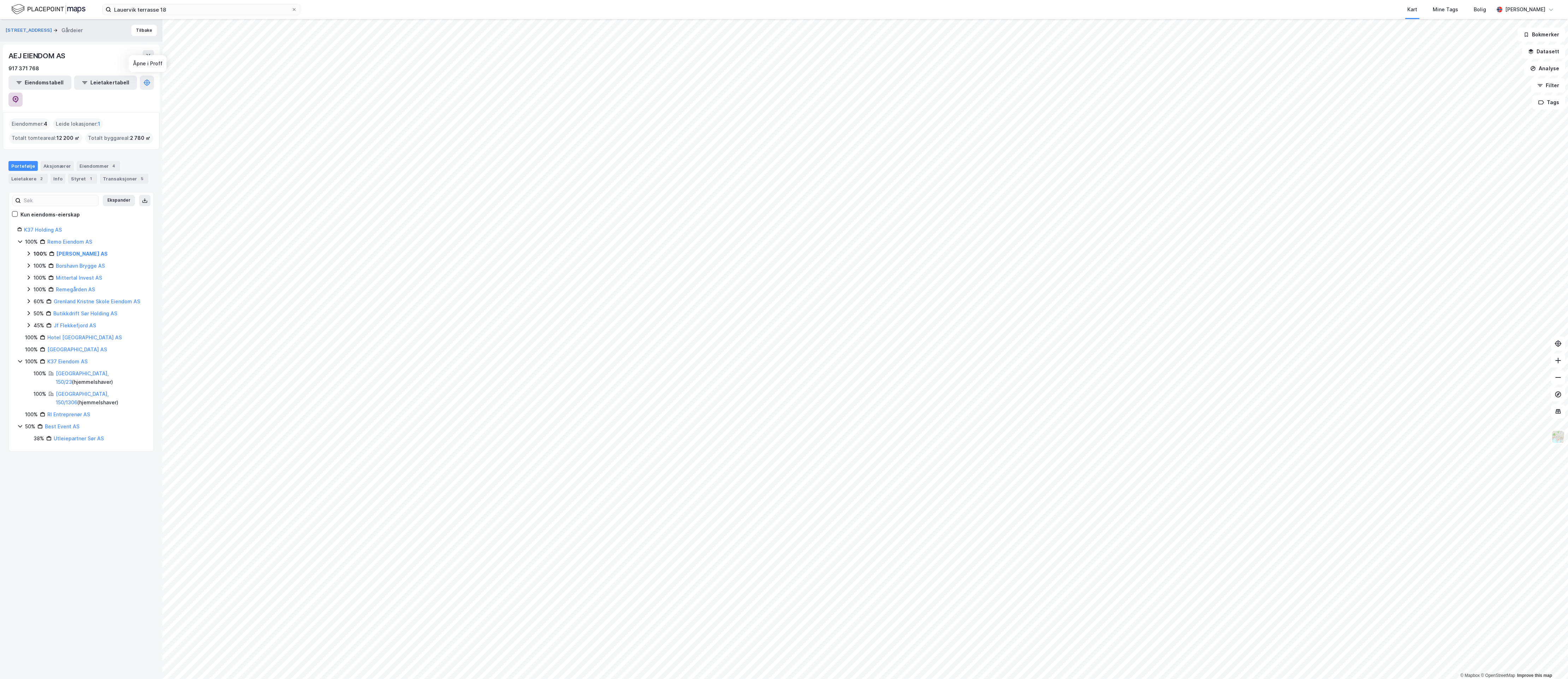
click at [19, 96] on icon at bounding box center [16, 100] width 6 height 7
